Goal: Book appointment/travel/reservation

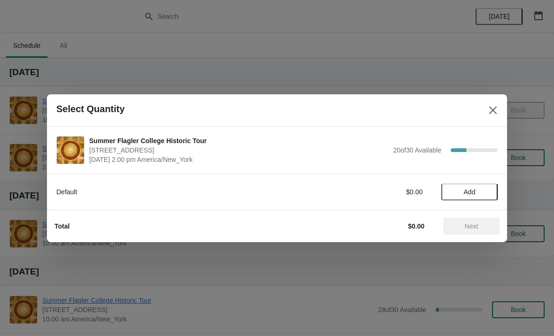
click at [485, 186] on button "Add" at bounding box center [469, 192] width 56 height 17
click at [487, 192] on icon at bounding box center [485, 191] width 3 height 3
click at [472, 224] on span "Next" at bounding box center [472, 227] width 14 height 8
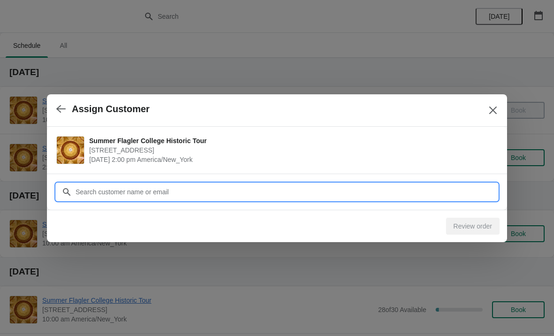
click at [444, 192] on input "Customer" at bounding box center [286, 192] width 423 height 17
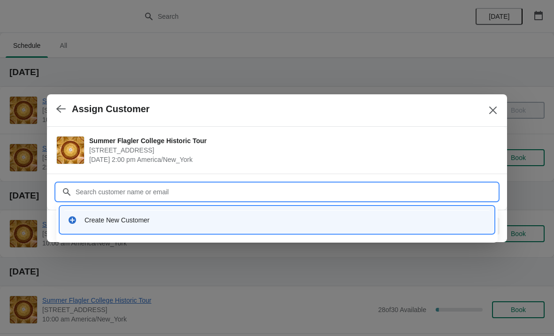
click at [138, 224] on div "Create New Customer" at bounding box center [286, 220] width 402 height 9
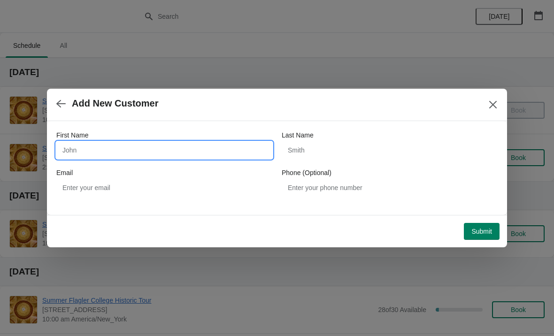
click at [158, 150] on input "First Name" at bounding box center [164, 150] width 216 height 17
type input "Paul"
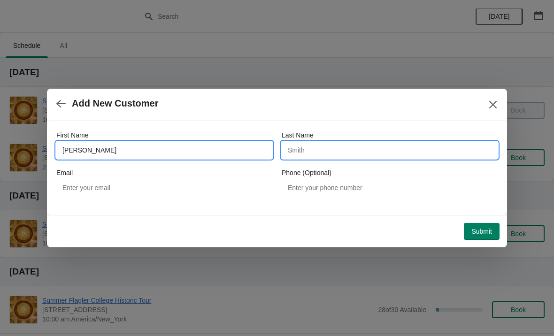
click at [365, 150] on input "Last Name" at bounding box center [390, 150] width 216 height 17
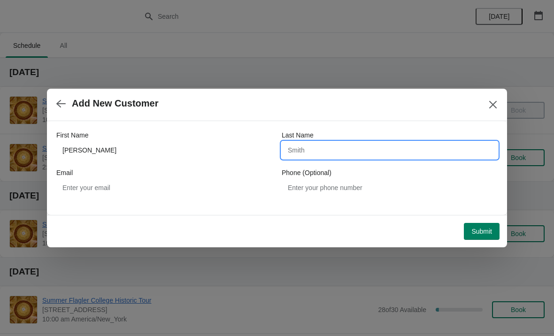
click at [461, 149] on input "Last Name" at bounding box center [390, 150] width 216 height 17
type input "Kossowski"
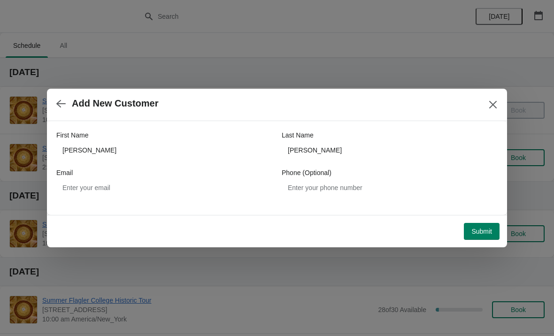
click at [484, 232] on span "Submit" at bounding box center [481, 232] width 21 height 8
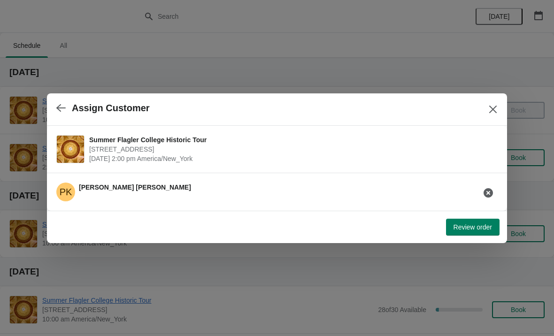
click at [484, 228] on span "Review order" at bounding box center [473, 228] width 39 height 8
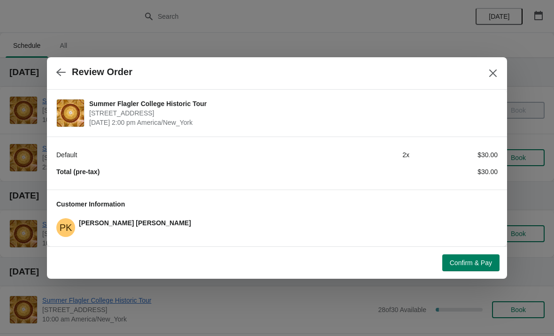
click at [474, 255] on button "Confirm & Pay" at bounding box center [470, 263] width 57 height 17
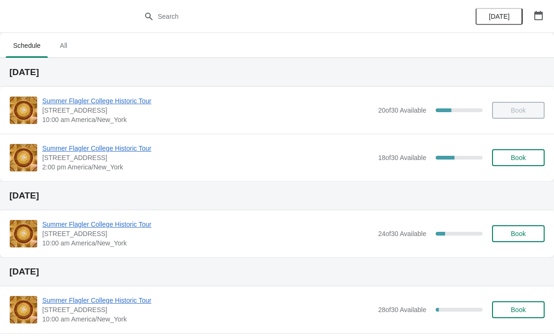
click at [110, 147] on span "Summer Flagler College Historic Tour" at bounding box center [207, 148] width 331 height 9
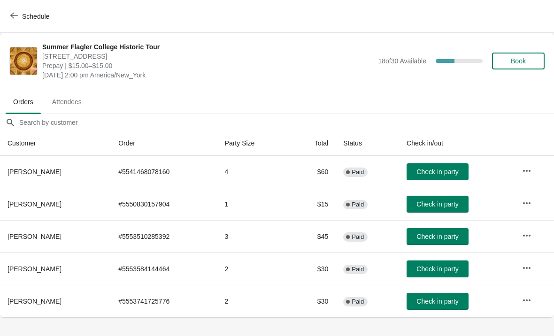
click at [442, 304] on span "Check in party" at bounding box center [438, 302] width 42 height 8
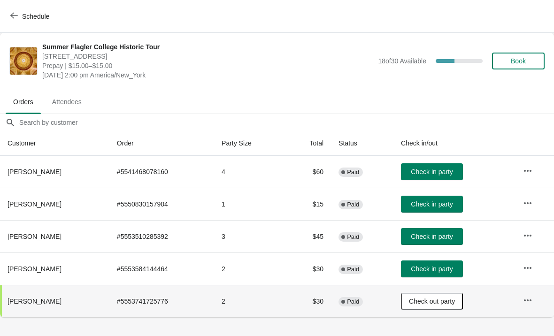
click at [24, 19] on span "Schedule" at bounding box center [35, 17] width 27 height 8
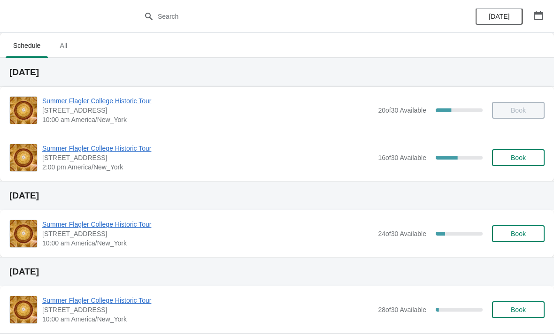
click at [124, 153] on span "Summer Flagler College Historic Tour" at bounding box center [207, 148] width 331 height 9
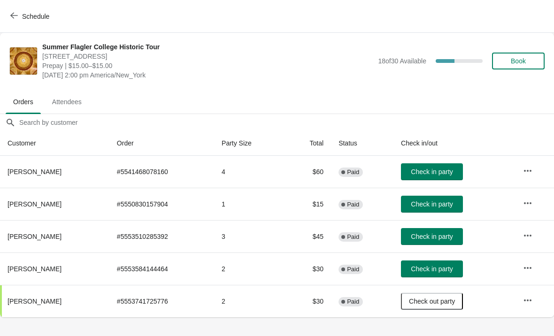
click at [19, 14] on span "Schedule" at bounding box center [30, 16] width 37 height 9
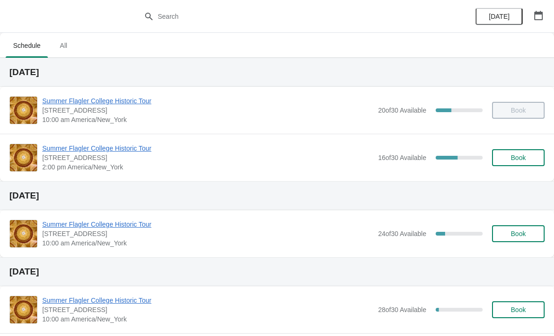
click at [56, 100] on span "Summer Flagler College Historic Tour" at bounding box center [207, 100] width 331 height 9
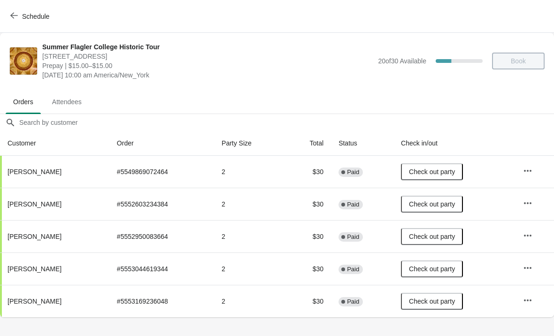
click at [24, 17] on span "Schedule" at bounding box center [35, 17] width 27 height 8
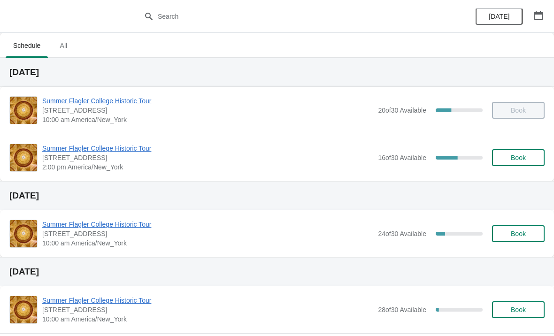
click at [93, 151] on span "Summer Flagler College Historic Tour" at bounding box center [207, 148] width 331 height 9
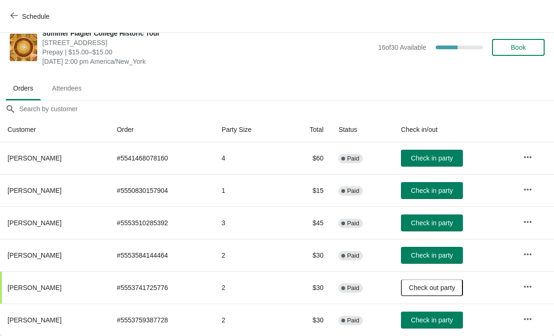
scroll to position [14, 0]
click at [421, 312] on button "Check in party" at bounding box center [432, 320] width 62 height 17
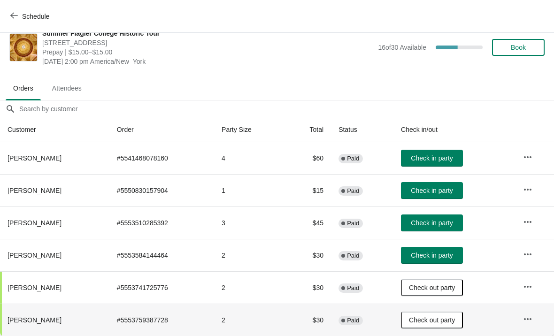
click at [519, 46] on span "Book" at bounding box center [518, 48] width 15 height 8
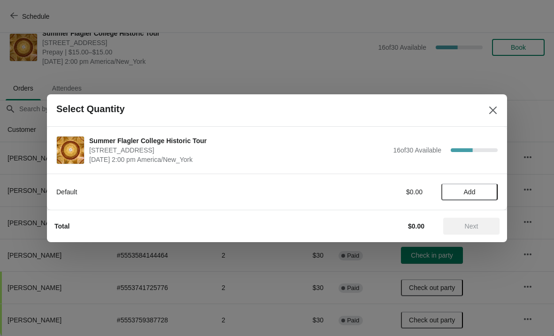
click at [463, 192] on span "Add" at bounding box center [469, 192] width 39 height 8
click at [484, 190] on icon at bounding box center [486, 192] width 10 height 10
click at [487, 193] on icon at bounding box center [486, 192] width 10 height 10
click at [465, 224] on span "Next" at bounding box center [472, 227] width 14 height 8
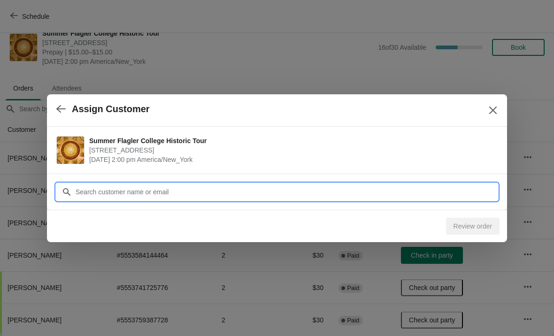
click at [411, 189] on input "Customer" at bounding box center [286, 192] width 423 height 17
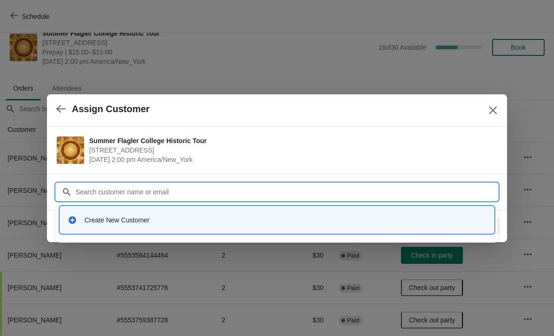
click at [215, 225] on div "Create New Customer" at bounding box center [277, 219] width 426 height 19
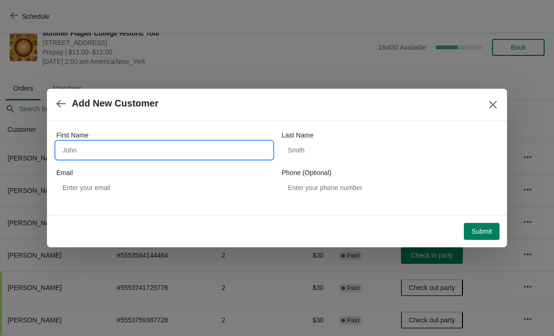
click at [151, 152] on input "First Name" at bounding box center [164, 150] width 216 height 17
type input "Lise"
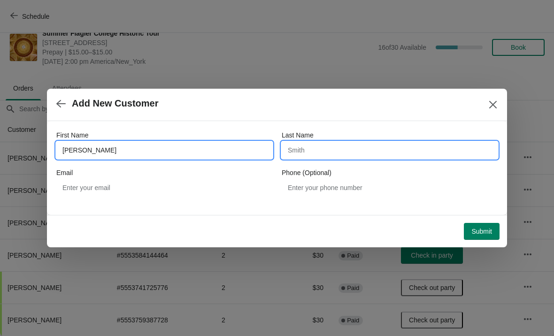
click at [369, 147] on input "Last Name" at bounding box center [390, 150] width 216 height 17
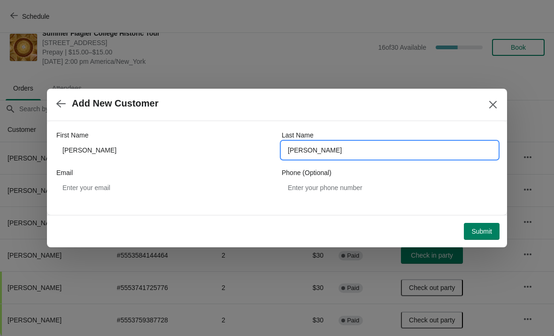
type input "Chamberlain"
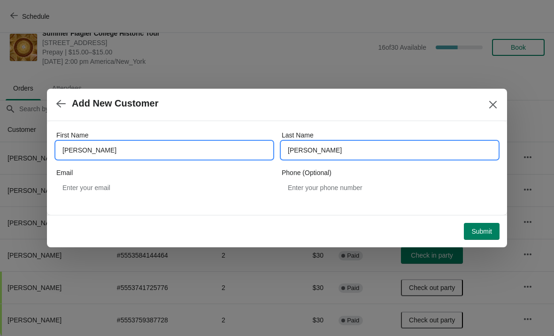
click at [97, 154] on input "Lise" at bounding box center [164, 150] width 216 height 17
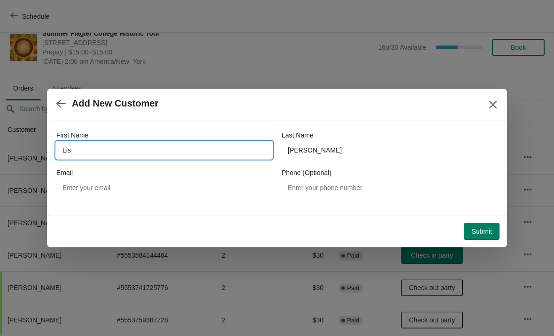
type input "Lisa"
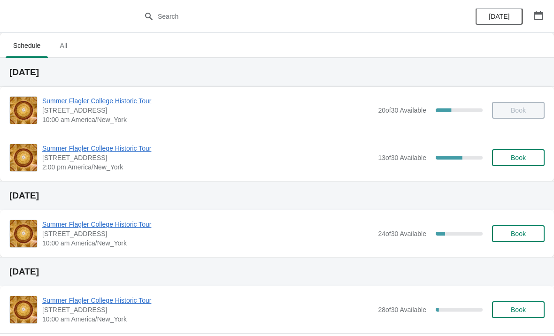
click at [131, 144] on span "Summer Flagler College Historic Tour" at bounding box center [207, 148] width 331 height 9
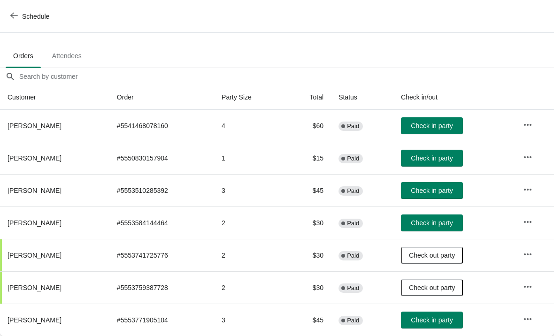
scroll to position [46, 0]
click at [441, 324] on button "Check in party" at bounding box center [432, 320] width 62 height 17
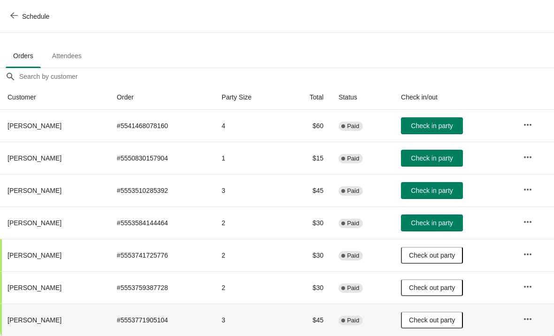
click at [451, 191] on span "Check in party" at bounding box center [432, 191] width 42 height 8
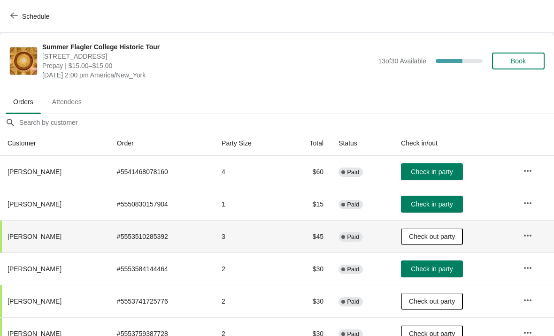
scroll to position [0, 0]
click at [435, 174] on span "Check in party" at bounding box center [432, 172] width 42 height 8
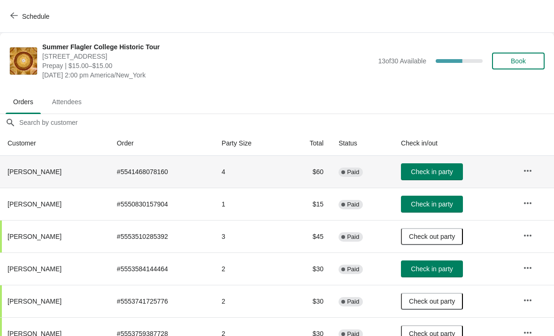
click at [453, 169] on span "Check in party" at bounding box center [432, 172] width 42 height 8
click at [446, 201] on span "Check in party" at bounding box center [432, 205] width 42 height 8
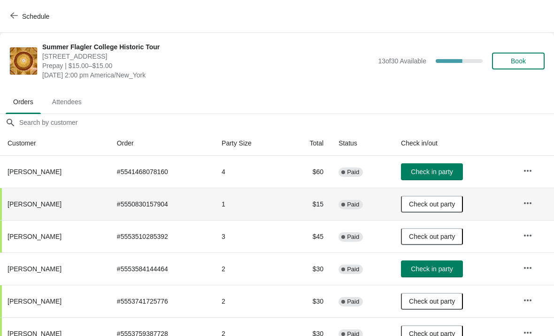
click at [453, 174] on span "Check in party" at bounding box center [432, 172] width 42 height 8
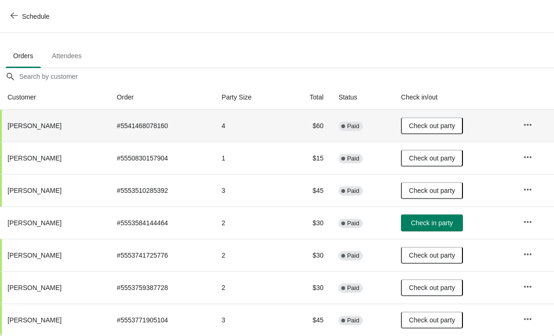
scroll to position [46, 0]
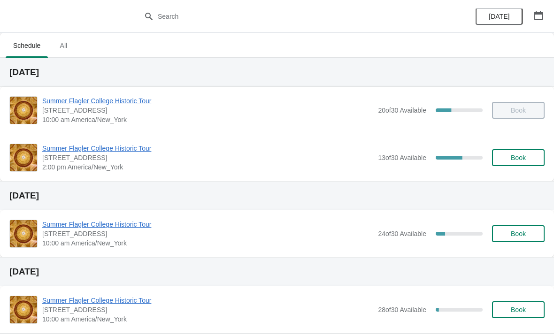
click at [124, 145] on span "Summer Flagler College Historic Tour" at bounding box center [207, 148] width 331 height 9
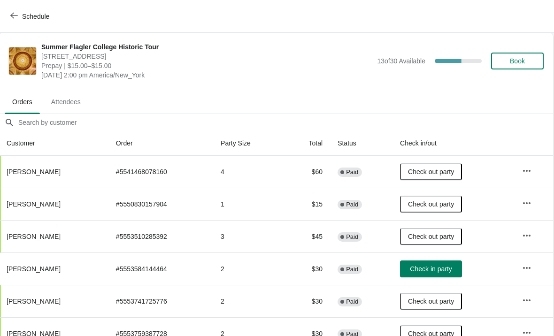
scroll to position [-48, 31]
